Goal: Information Seeking & Learning: Learn about a topic

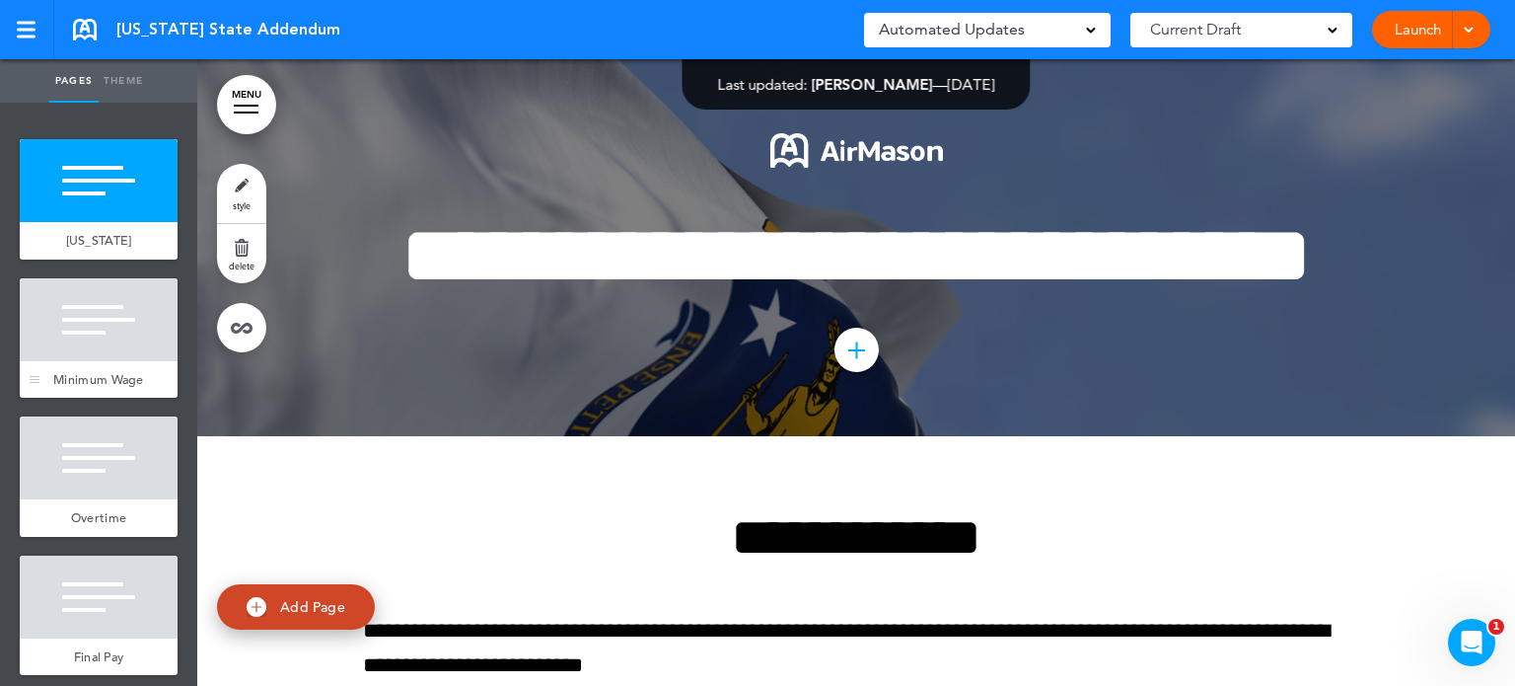
click at [93, 361] on div at bounding box center [99, 319] width 158 height 83
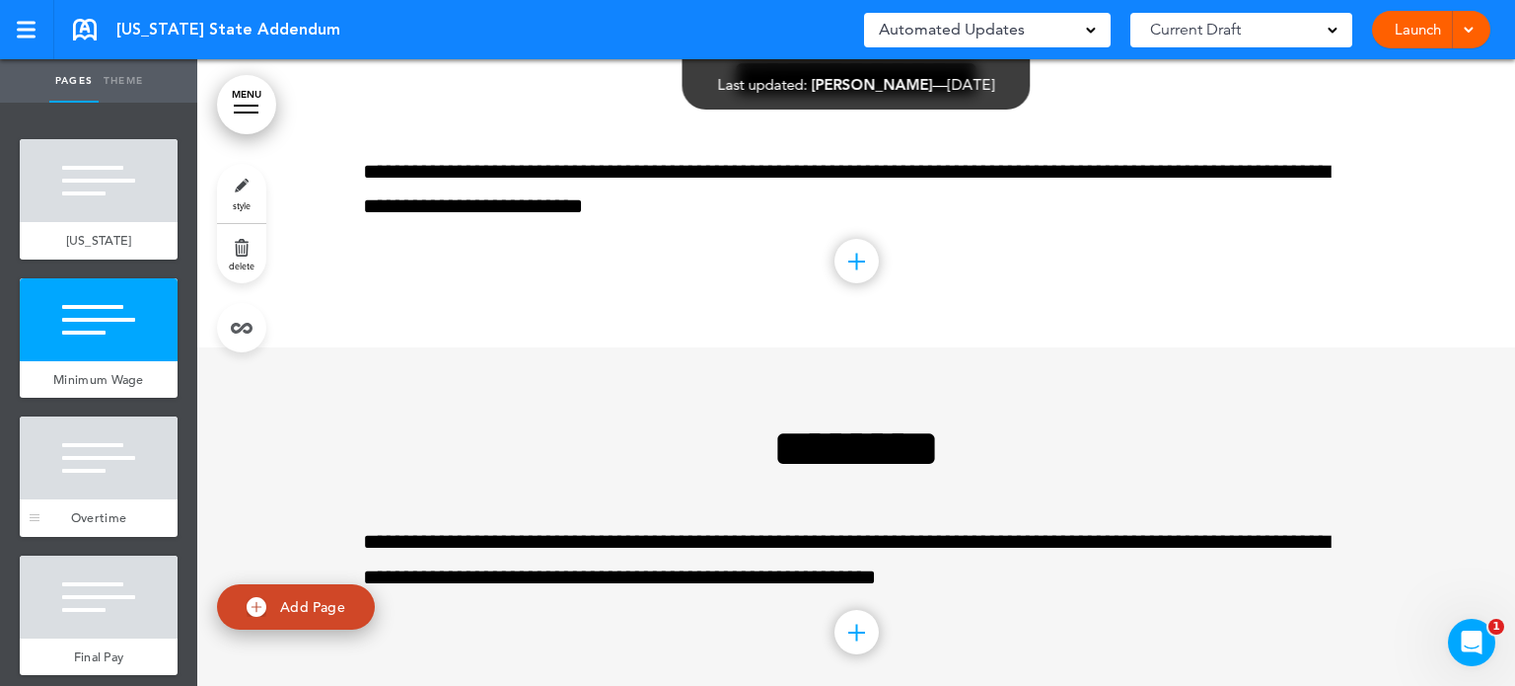
click at [101, 526] on span "Overtime" at bounding box center [98, 517] width 55 height 17
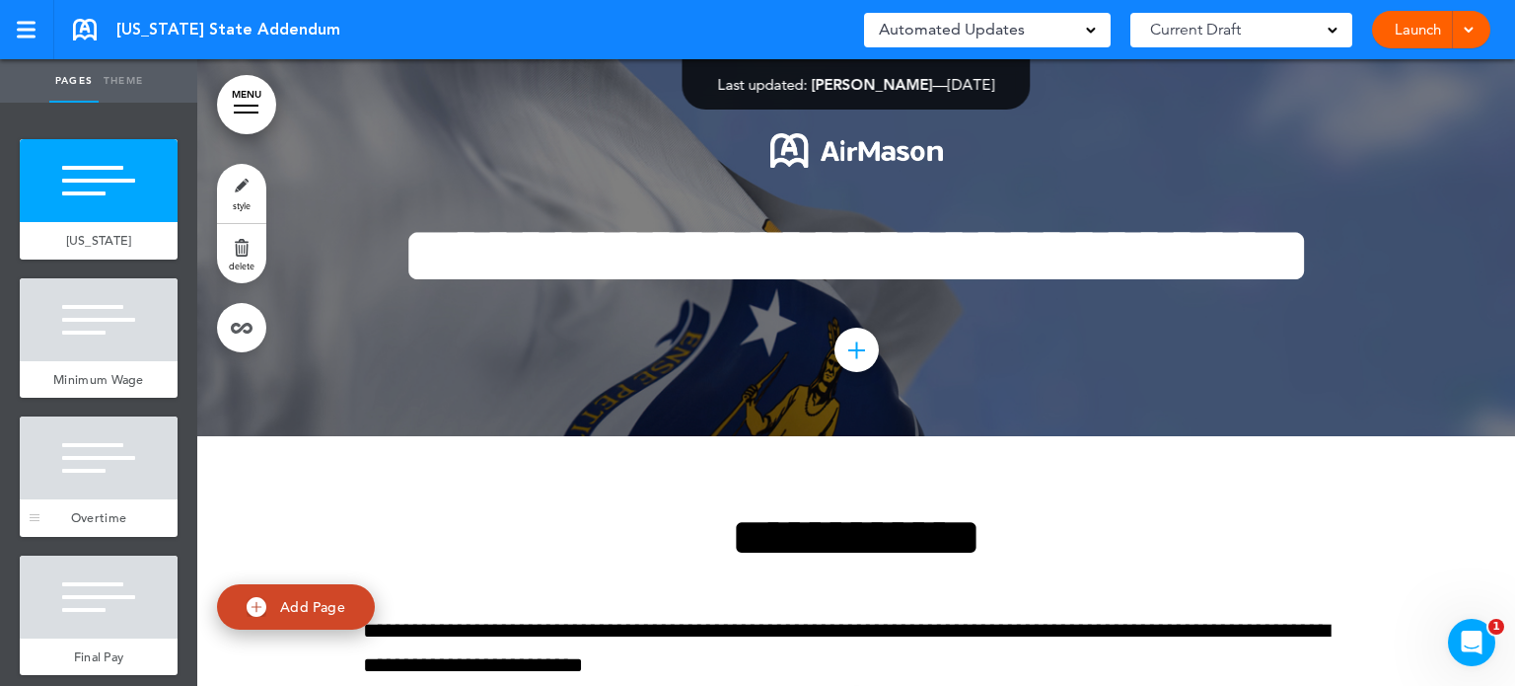
click at [64, 499] on div at bounding box center [99, 457] width 158 height 83
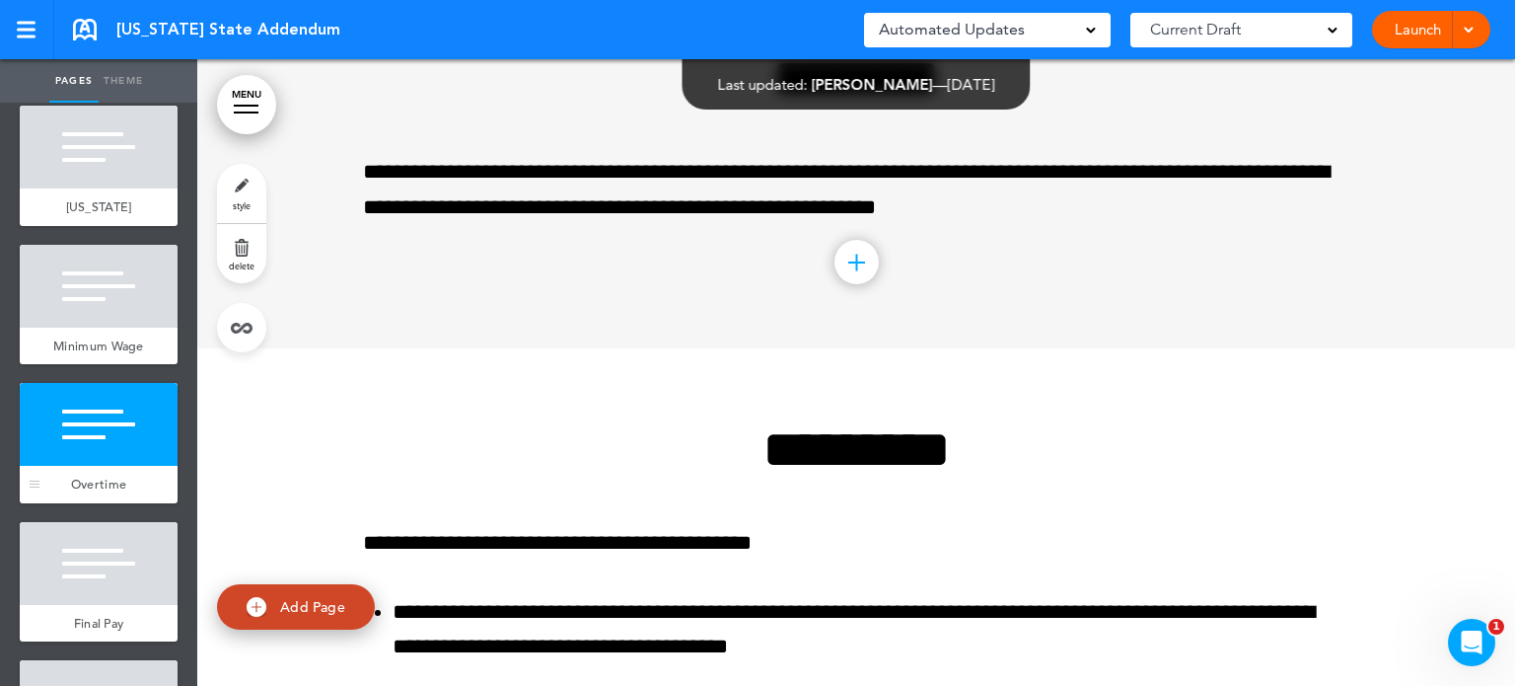
scroll to position [39, 0]
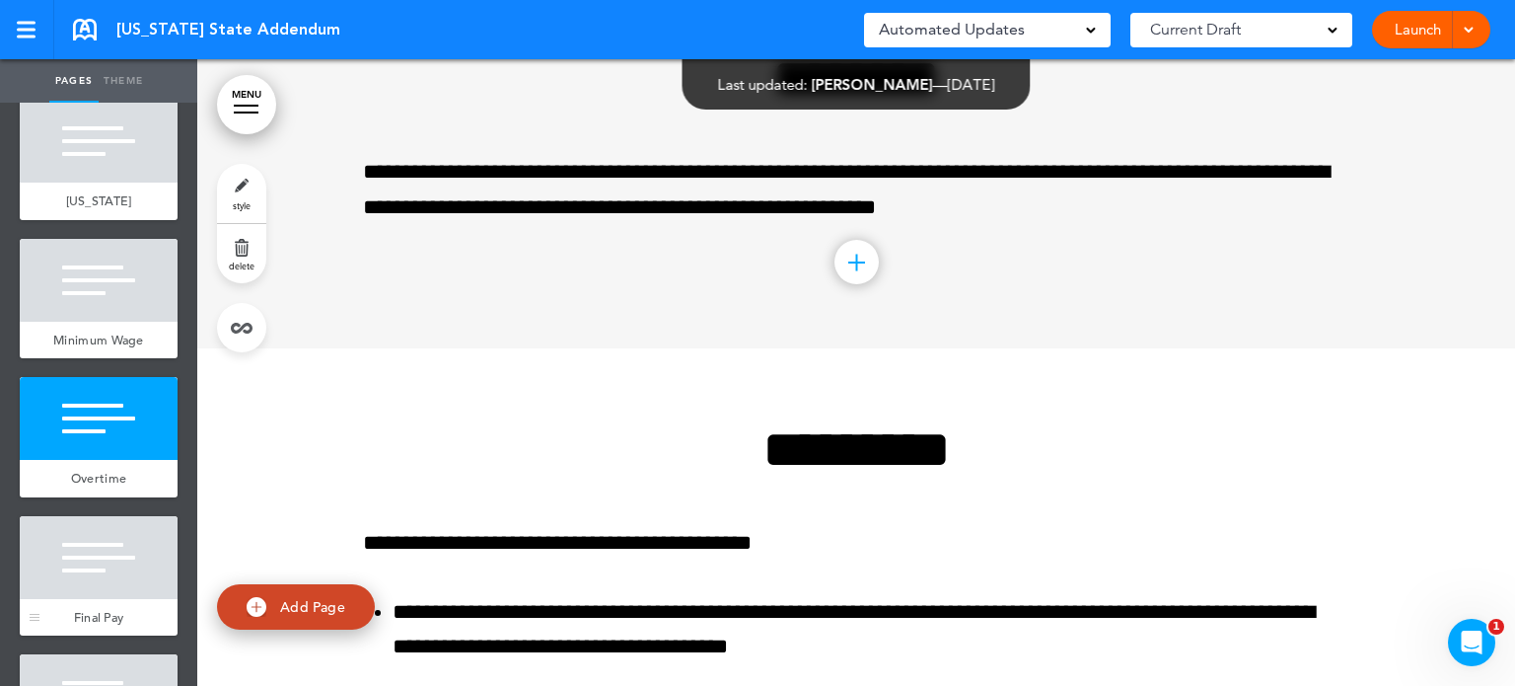
click at [88, 585] on div at bounding box center [99, 557] width 158 height 83
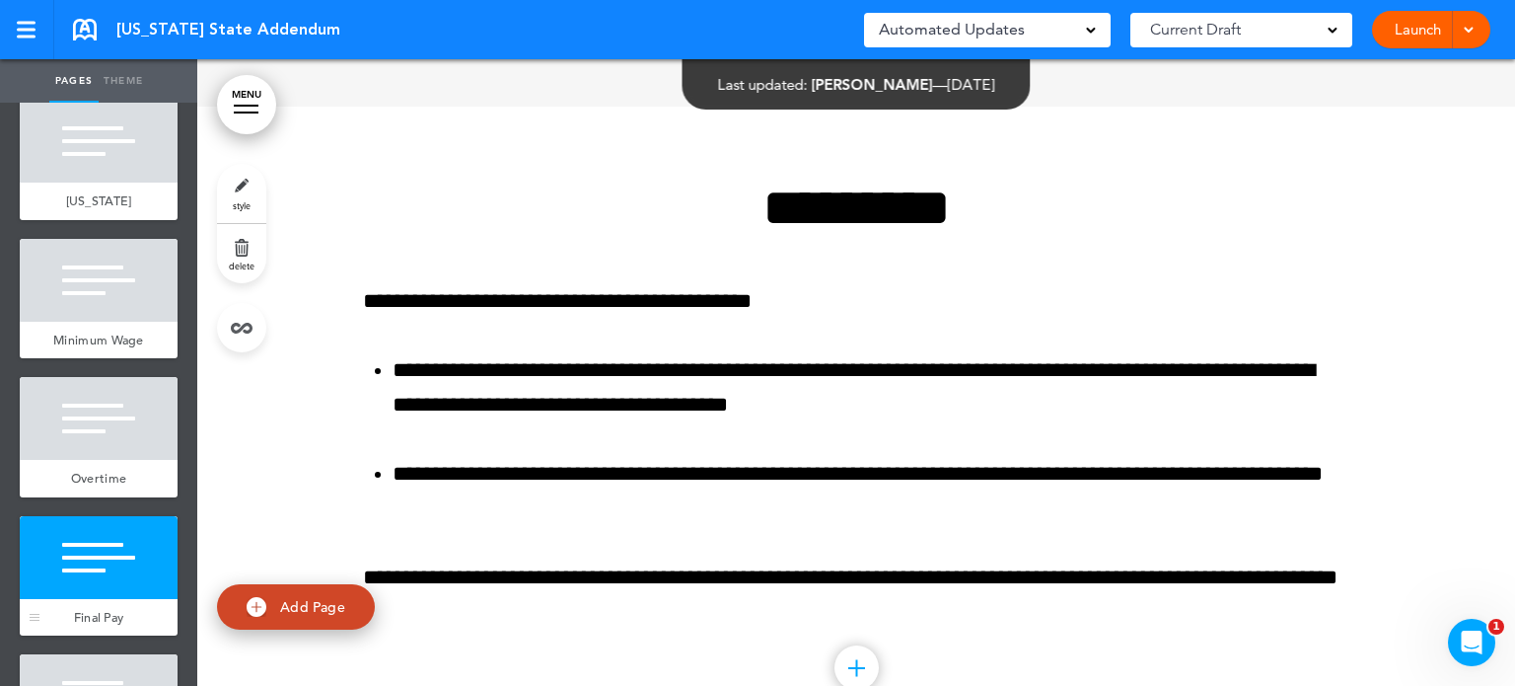
scroll to position [1200, 0]
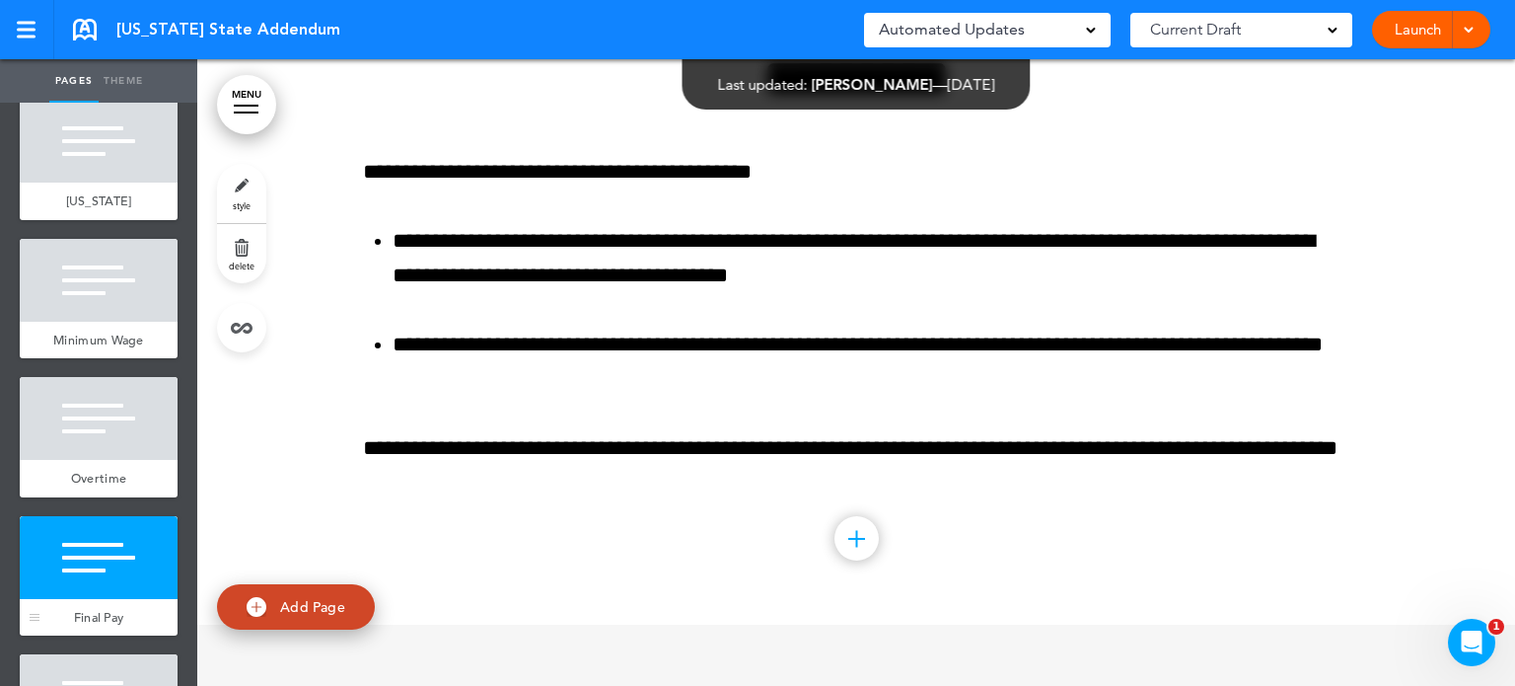
click at [103, 578] on div at bounding box center [99, 557] width 158 height 83
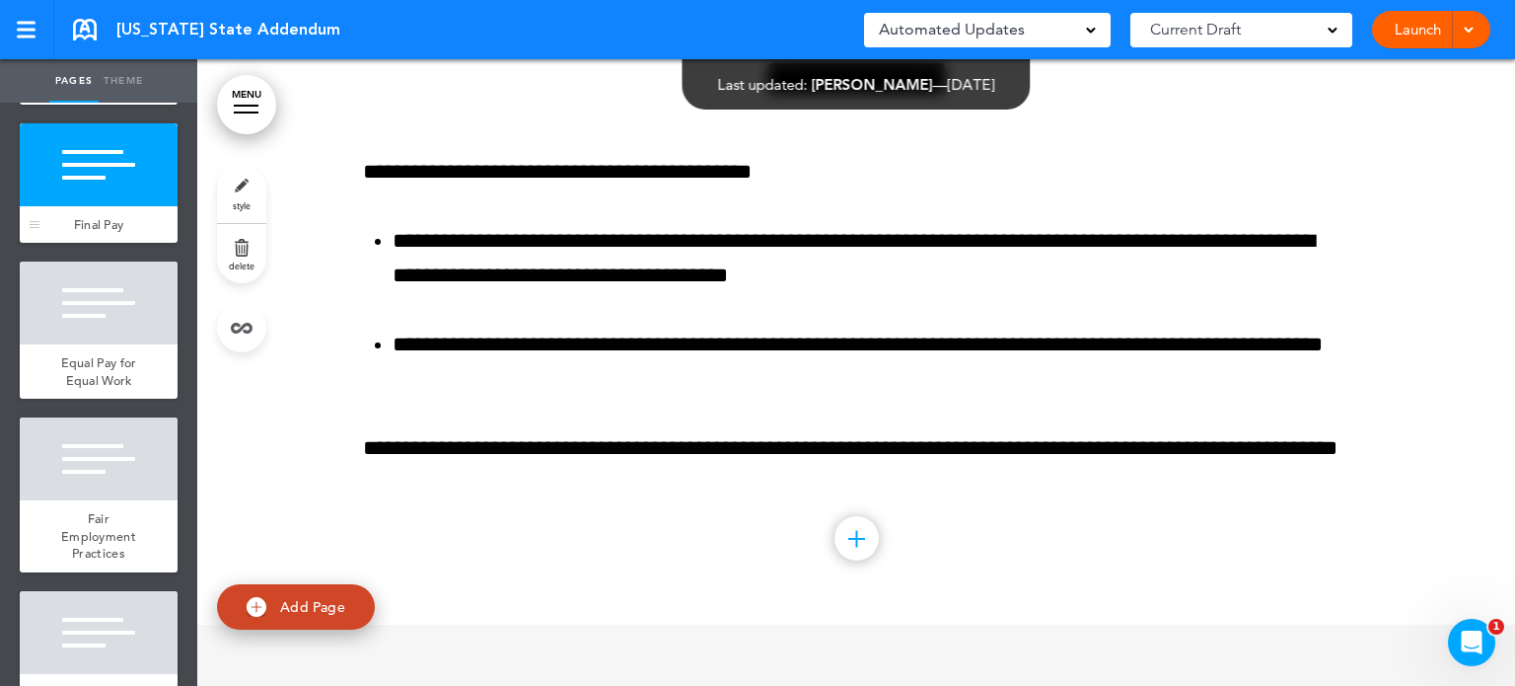
scroll to position [434, 0]
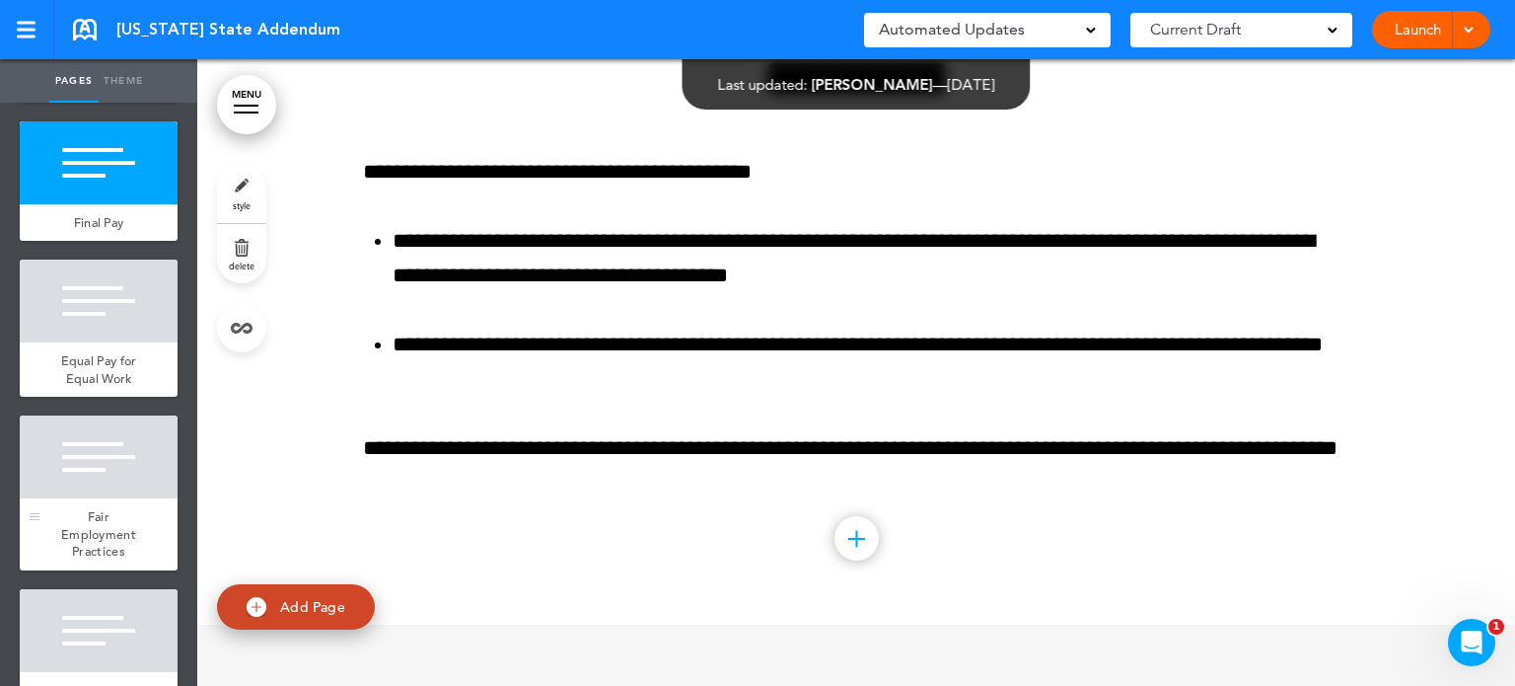
click at [95, 540] on div "Fair Employment Practices" at bounding box center [99, 534] width 158 height 72
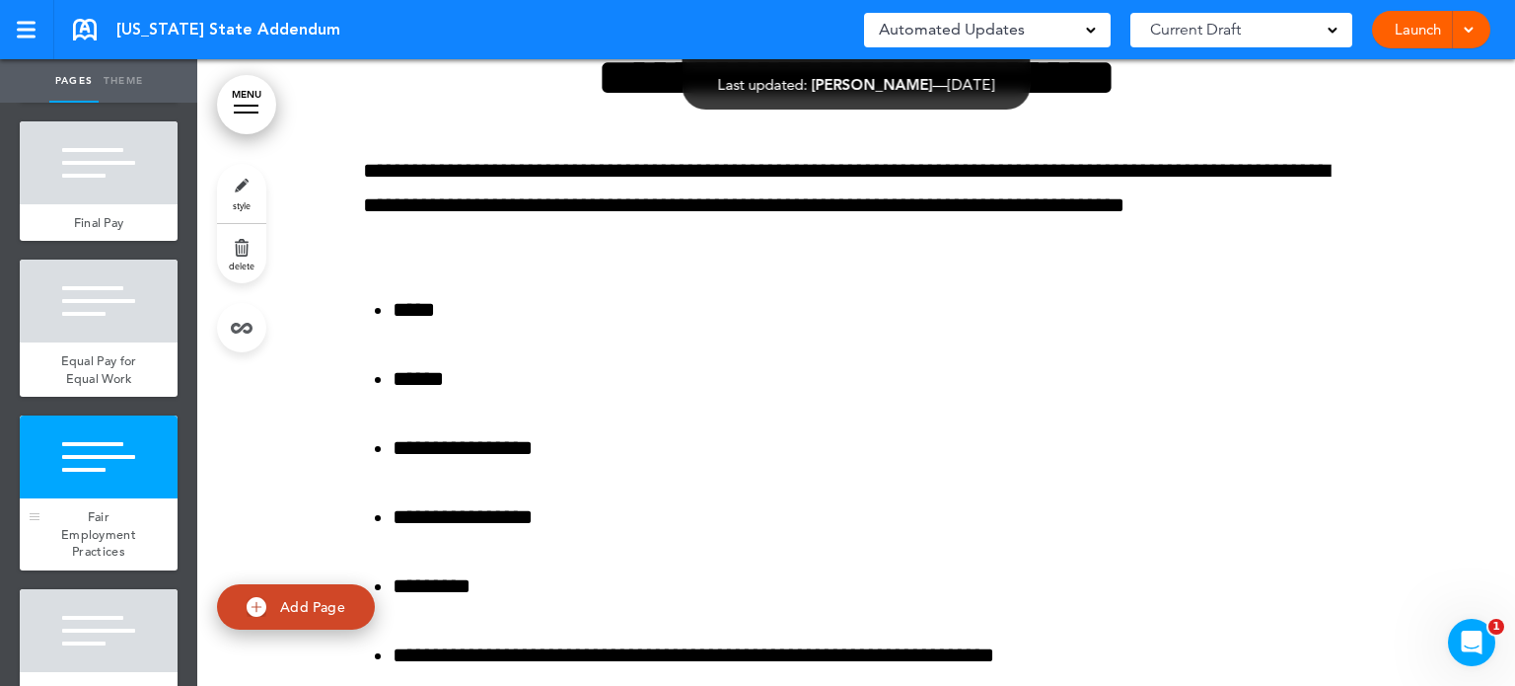
scroll to position [474, 0]
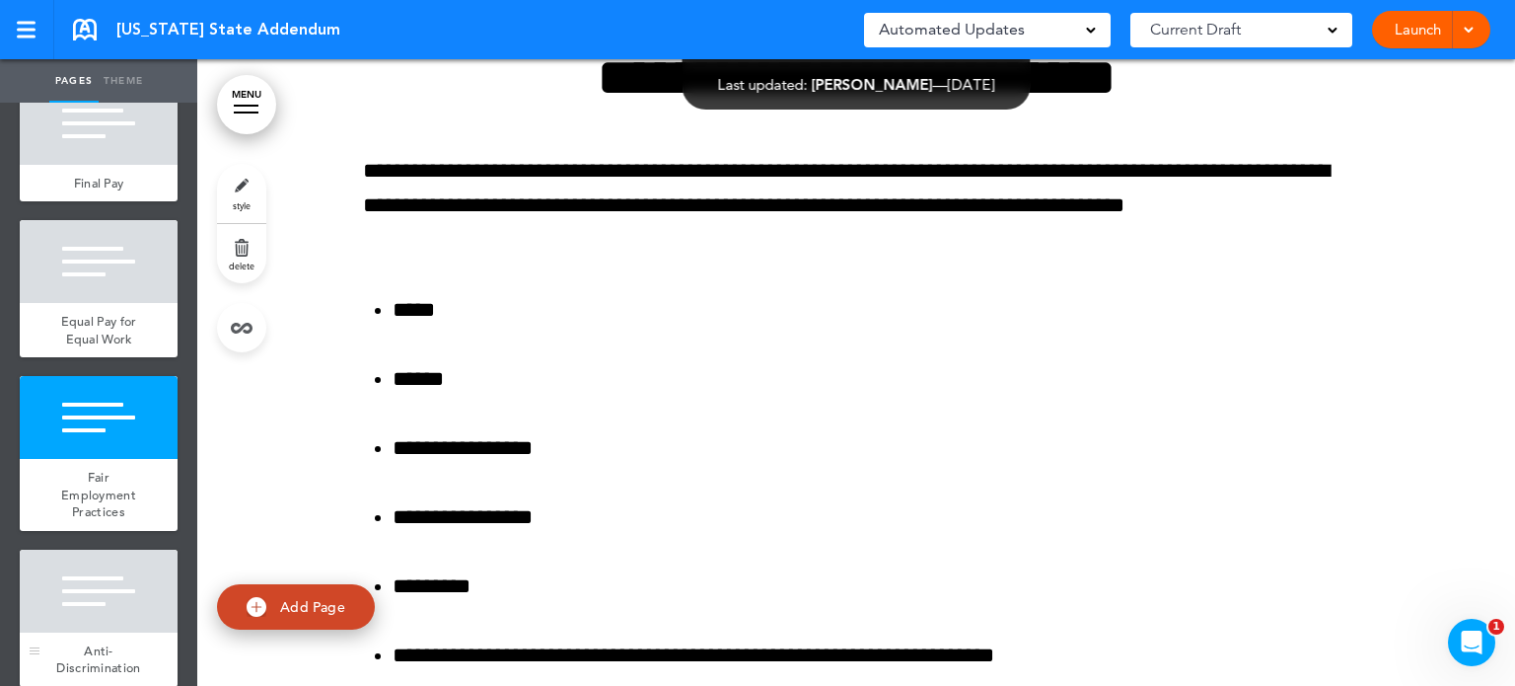
click at [101, 627] on div at bounding box center [99, 591] width 158 height 83
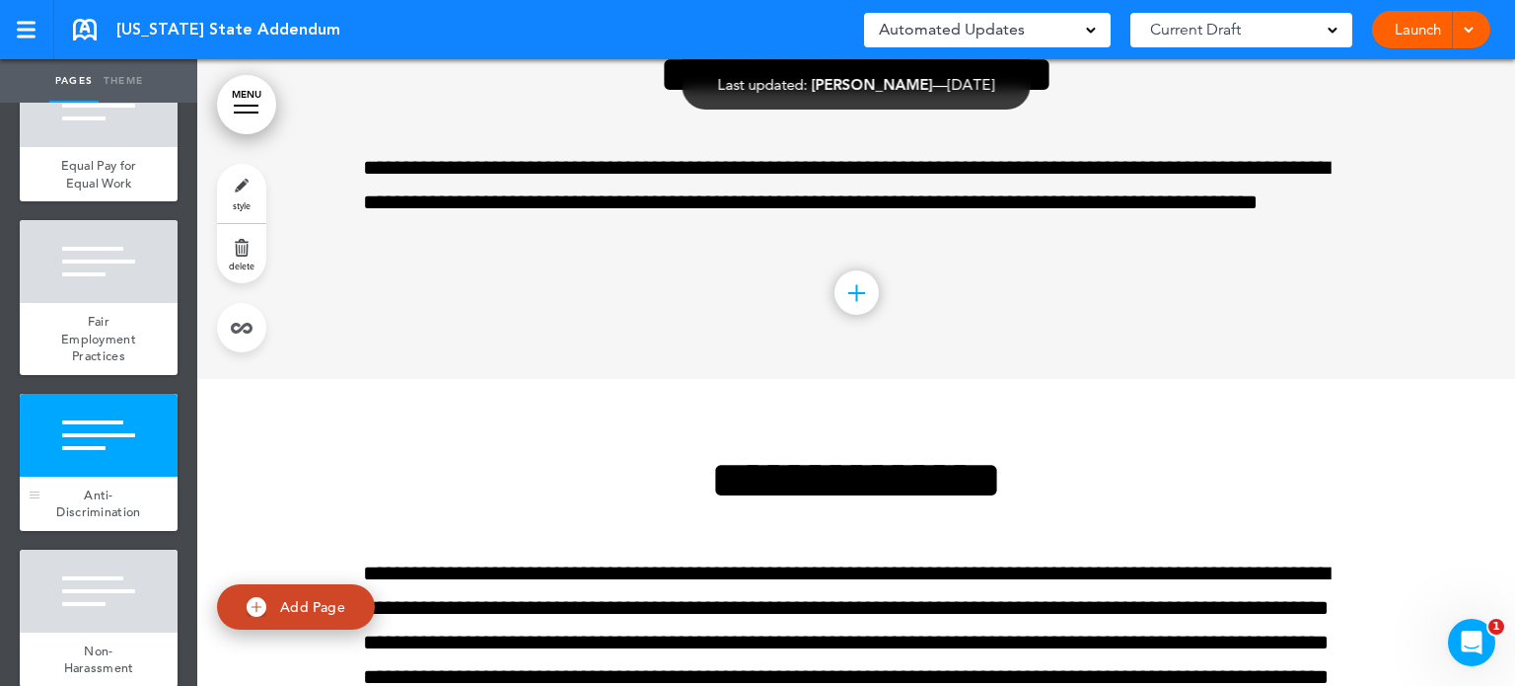
scroll to position [631, 0]
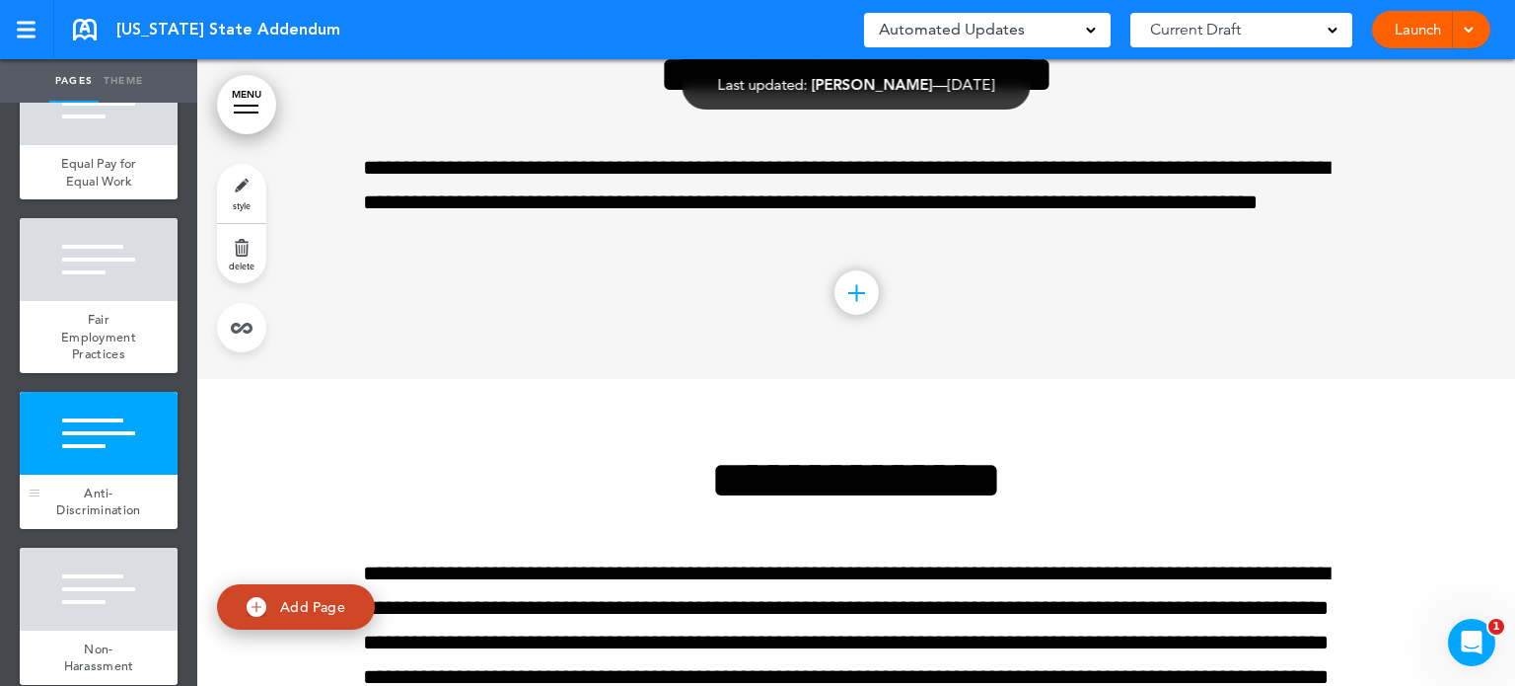
click at [101, 627] on div at bounding box center [99, 589] width 158 height 83
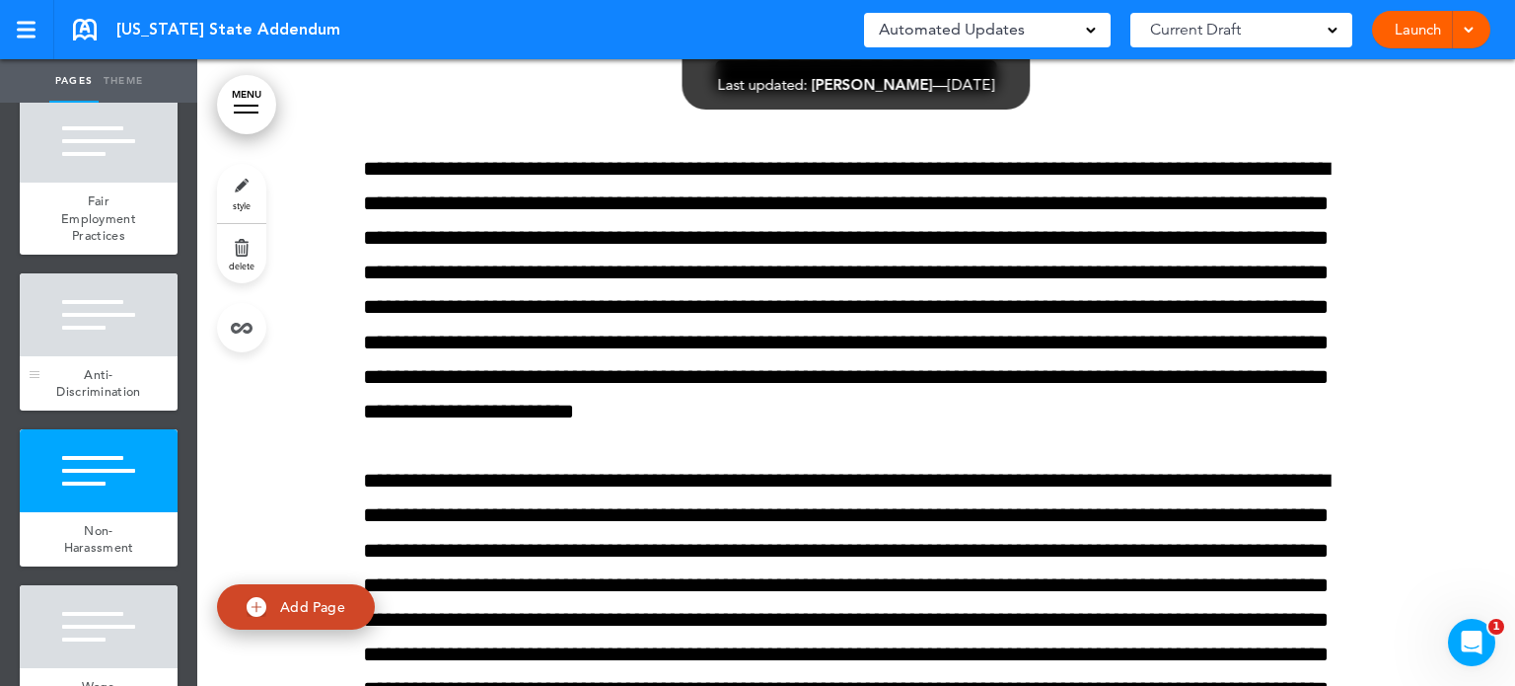
scroll to position [789, 0]
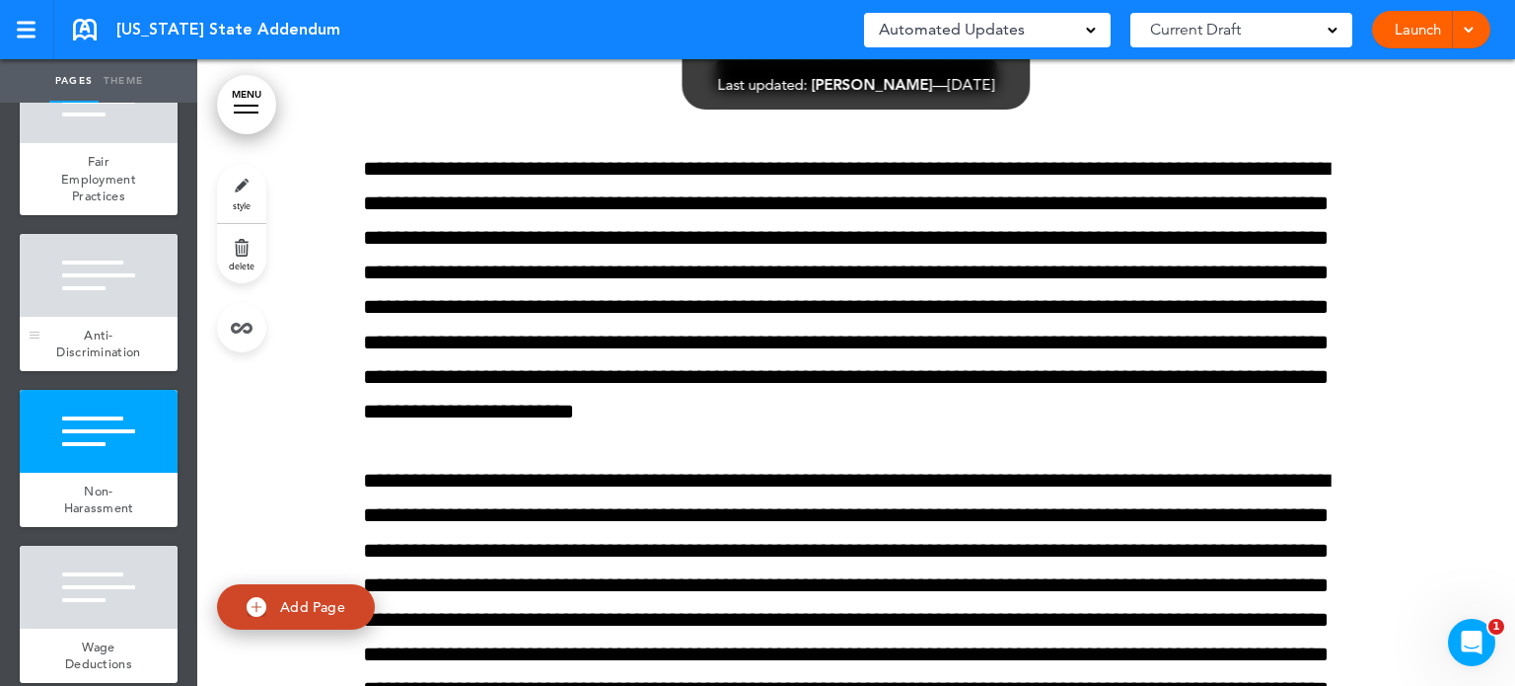
click at [101, 627] on div at bounding box center [99, 587] width 158 height 83
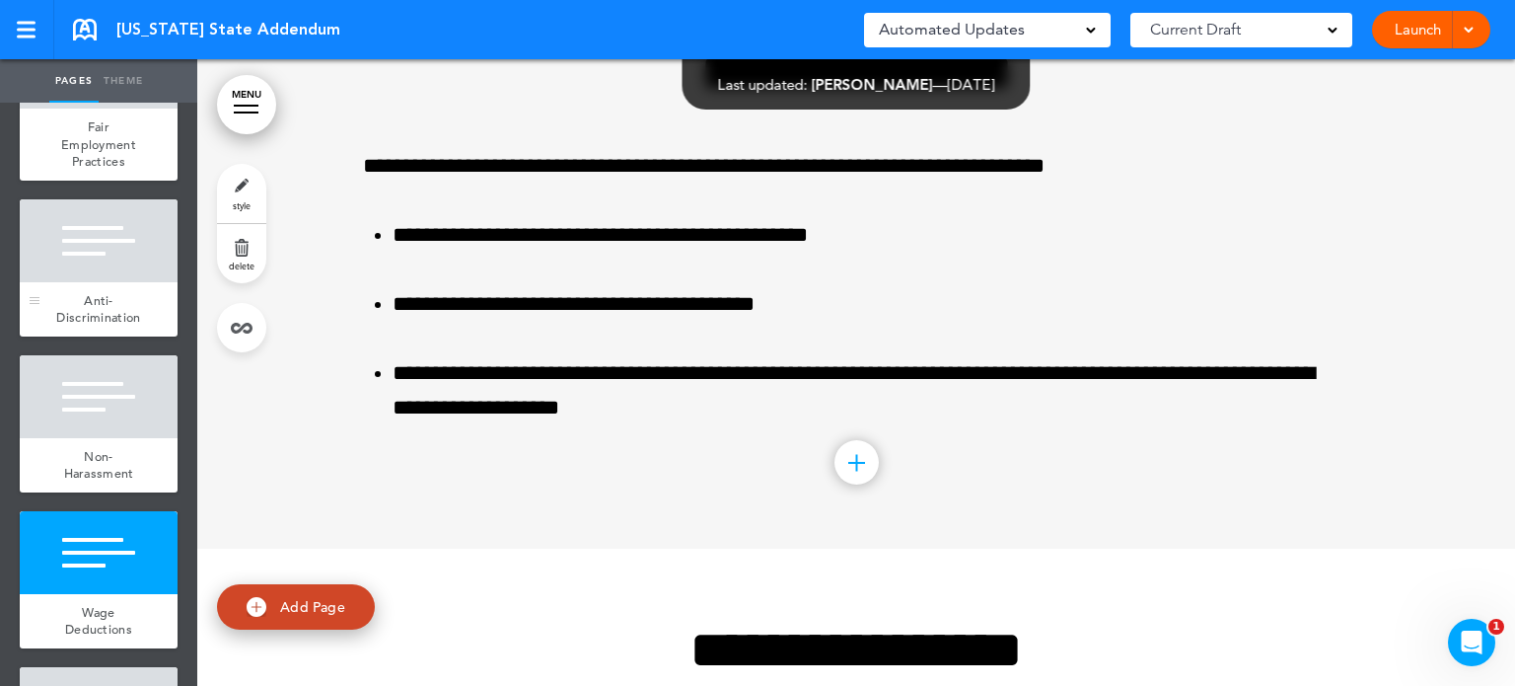
scroll to position [829, 0]
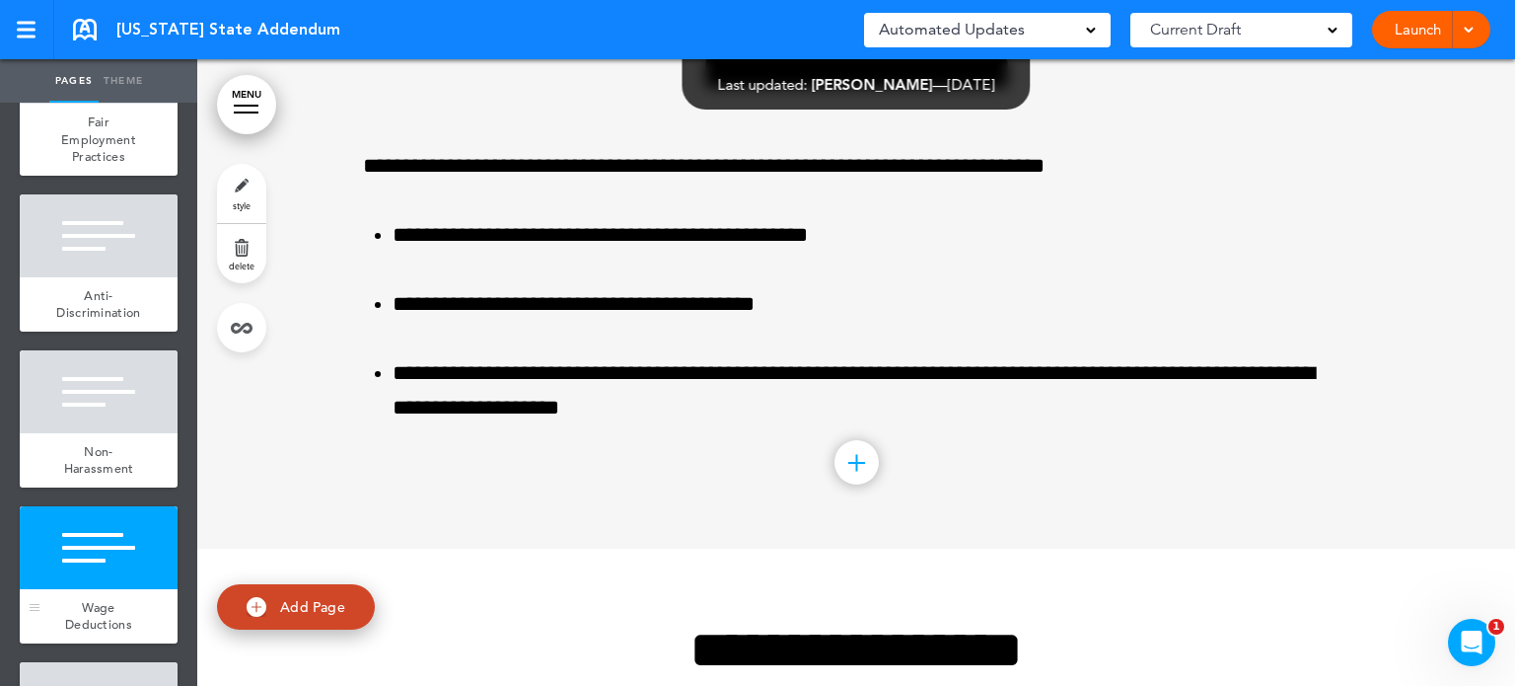
click at [83, 589] on div at bounding box center [99, 547] width 158 height 83
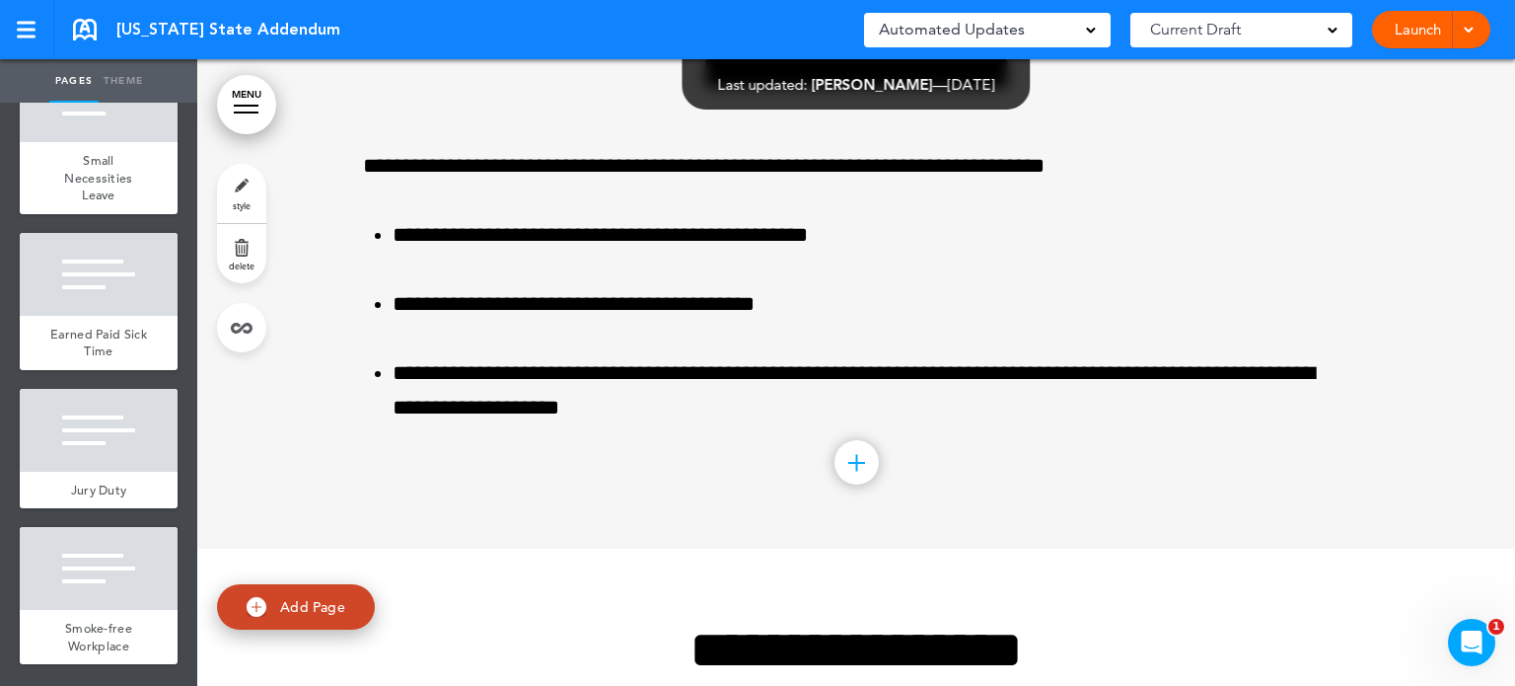
scroll to position [2764, 0]
click at [96, 331] on span "Earned Paid Sick Time" at bounding box center [98, 343] width 97 height 35
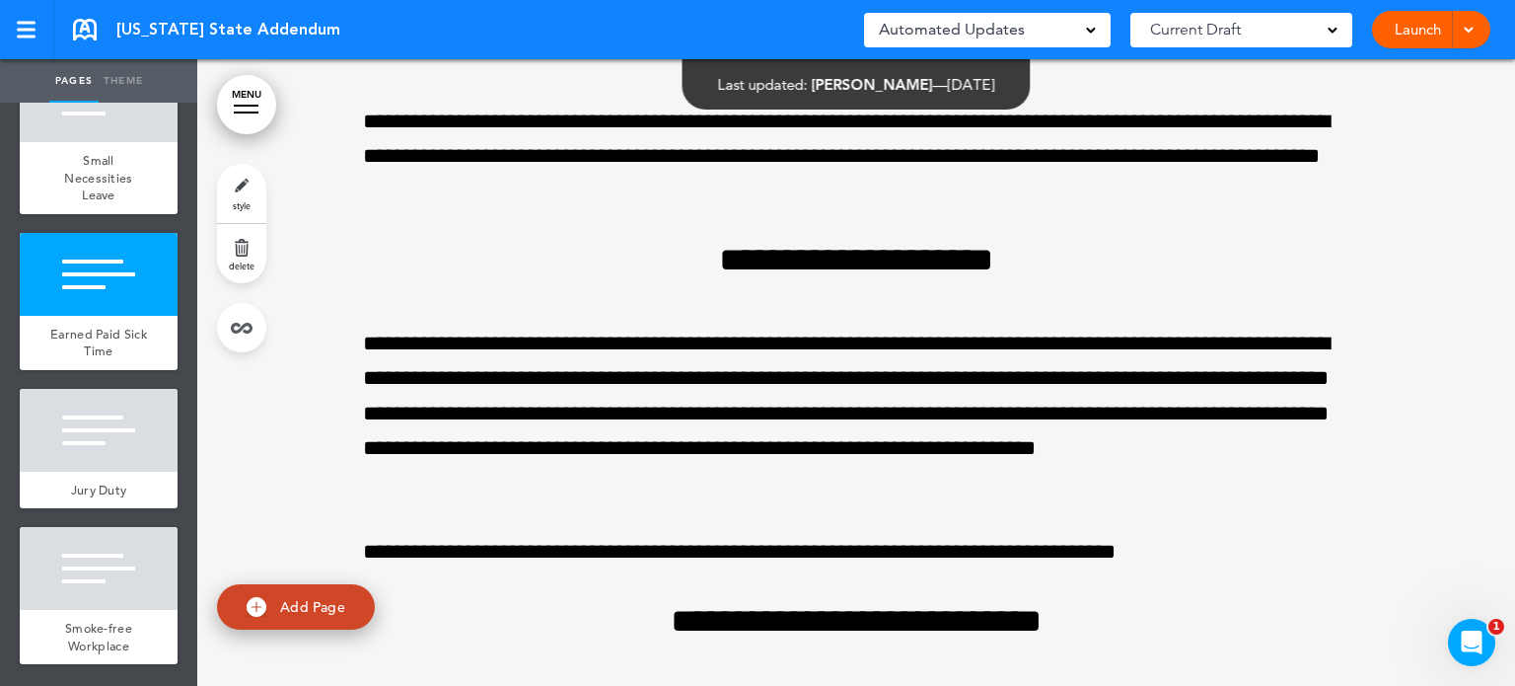
scroll to position [32689, 0]
